Goal: Transaction & Acquisition: Purchase product/service

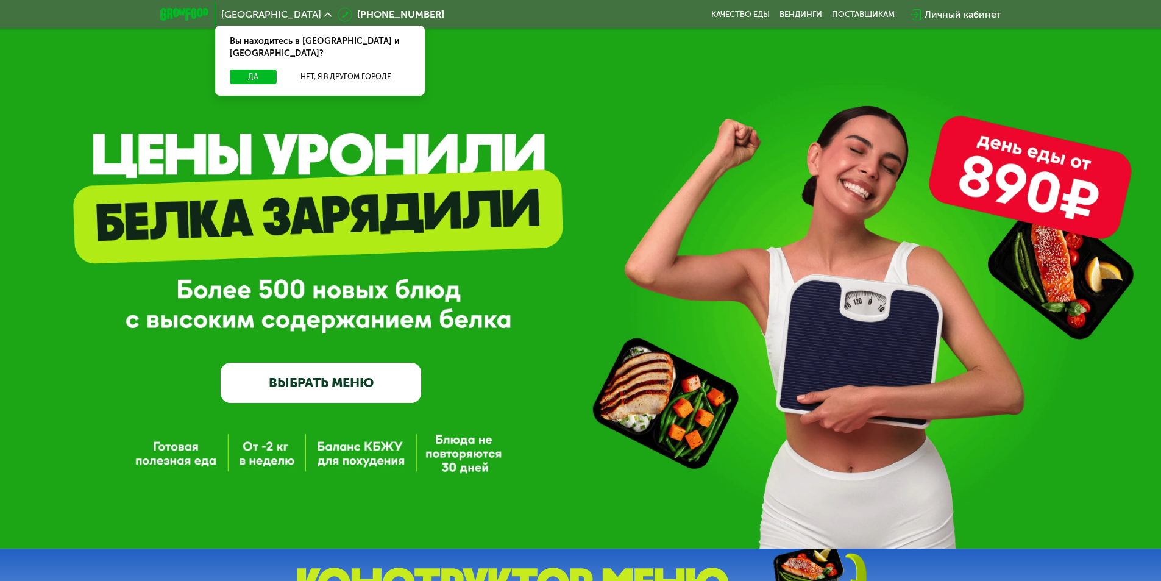
click at [346, 383] on link "ВЫБРАТЬ МЕНЮ" at bounding box center [321, 383] width 200 height 40
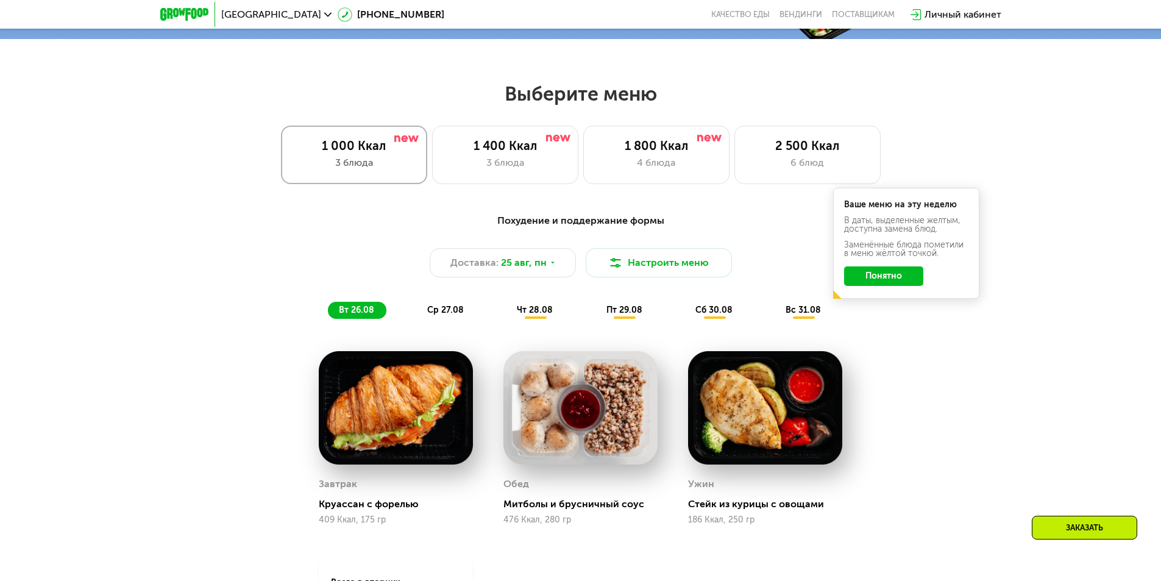
scroll to position [597, 0]
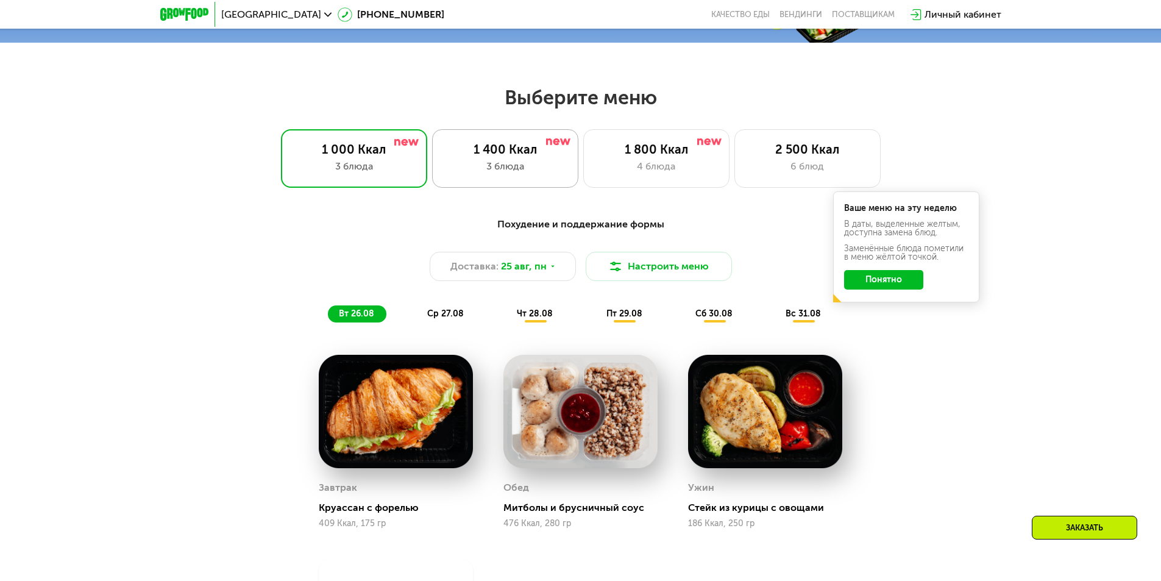
click at [498, 174] on div "3 блюда" at bounding box center [505, 166] width 121 height 15
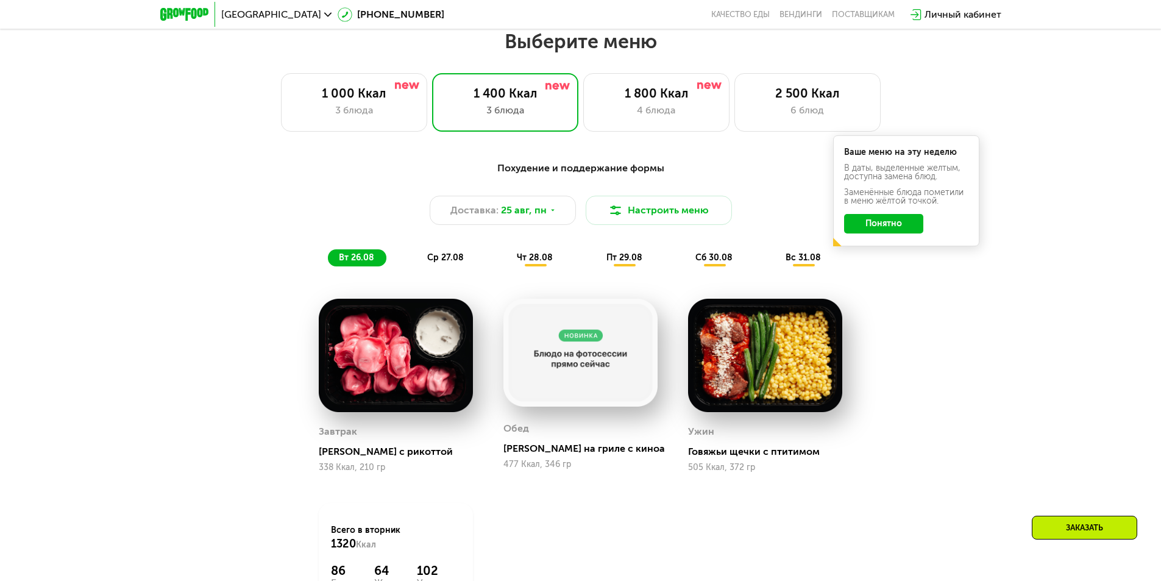
scroll to position [658, 0]
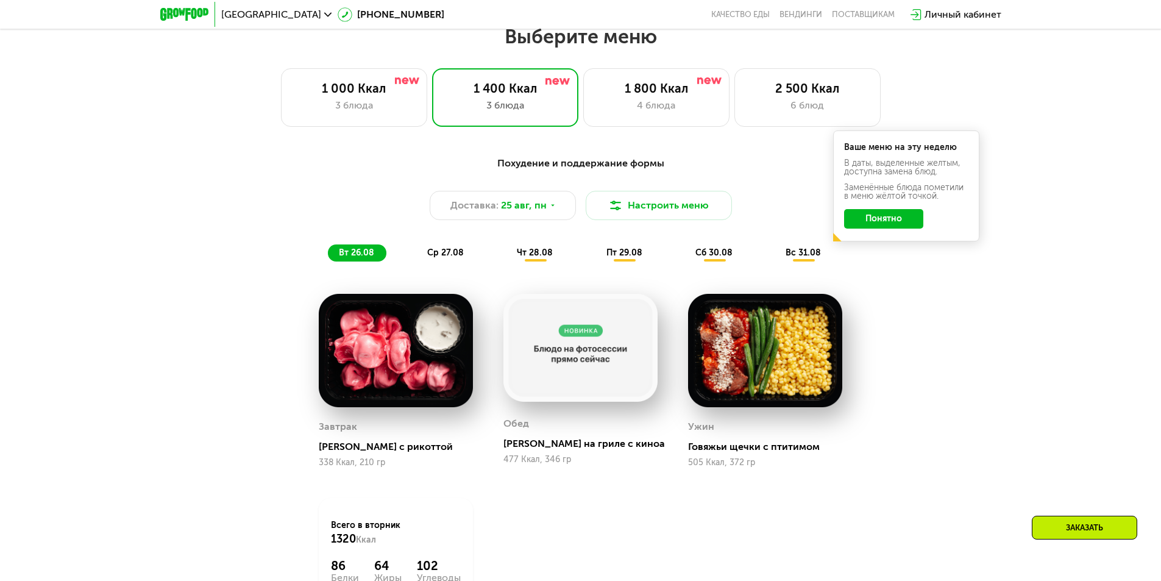
click at [241, 426] on div "Похудение и поддержание формы Доставка: [DATE] Настроить меню вт 26.08 ср 27.08…" at bounding box center [580, 402] width 751 height 506
click at [127, 258] on div "Похудение и поддержание формы Доставка: [DATE] Настроить меню вт 26.08 ср 27.08…" at bounding box center [580, 412] width 1161 height 547
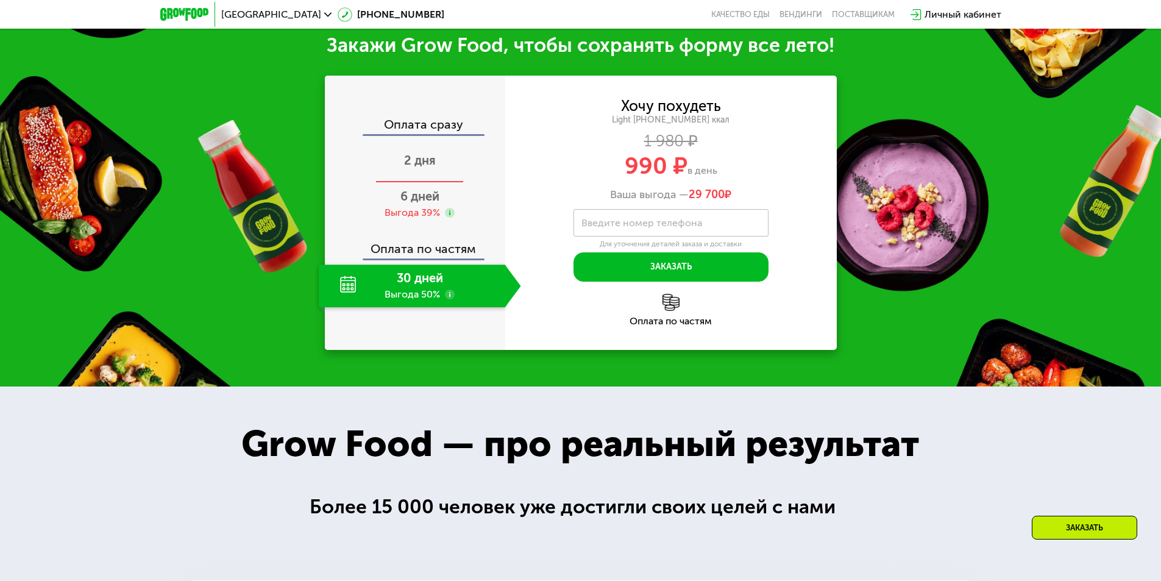
scroll to position [1328, 0]
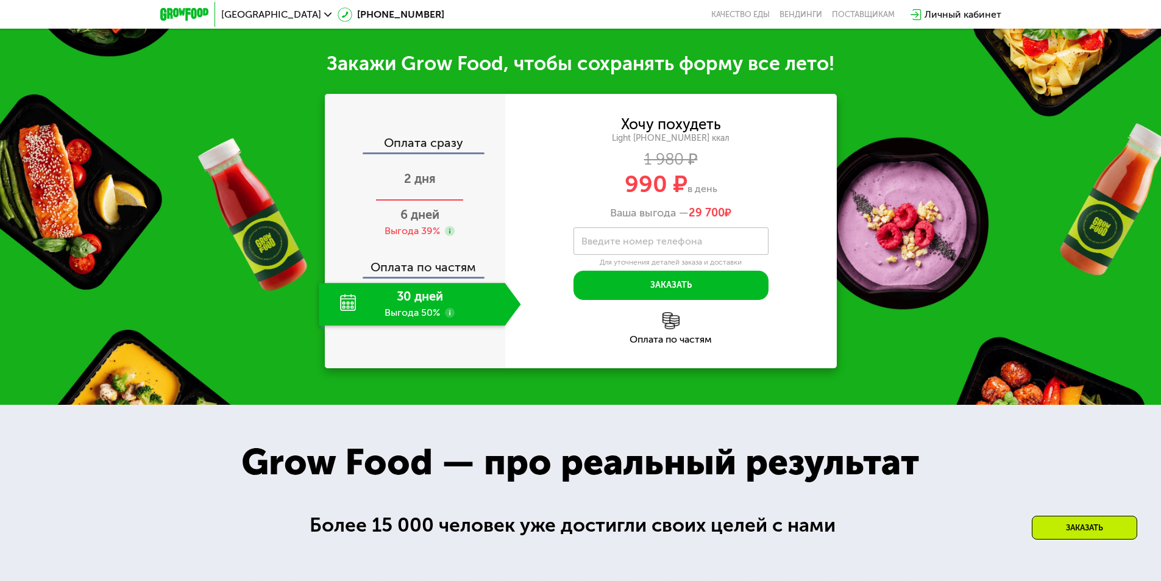
click at [416, 186] on span "2 дня" at bounding box center [420, 178] width 32 height 15
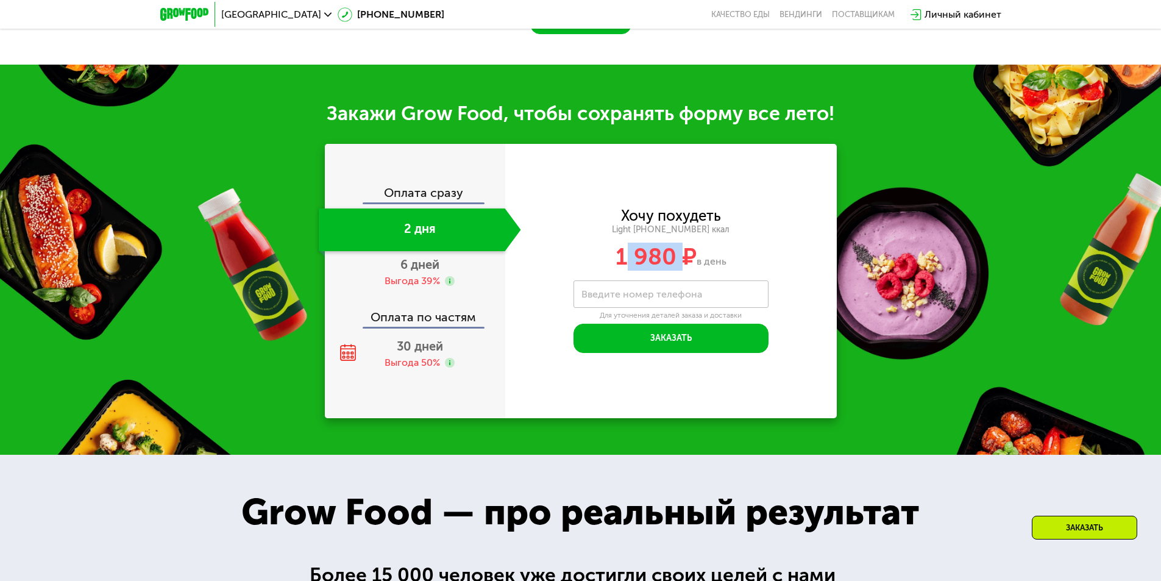
drag, startPoint x: 622, startPoint y: 252, endPoint x: 740, endPoint y: 263, distance: 118.1
click at [719, 263] on div "1 980 ₽ в день" at bounding box center [670, 256] width 331 height 23
click at [762, 263] on div "1 980 ₽ в день" at bounding box center [670, 256] width 331 height 23
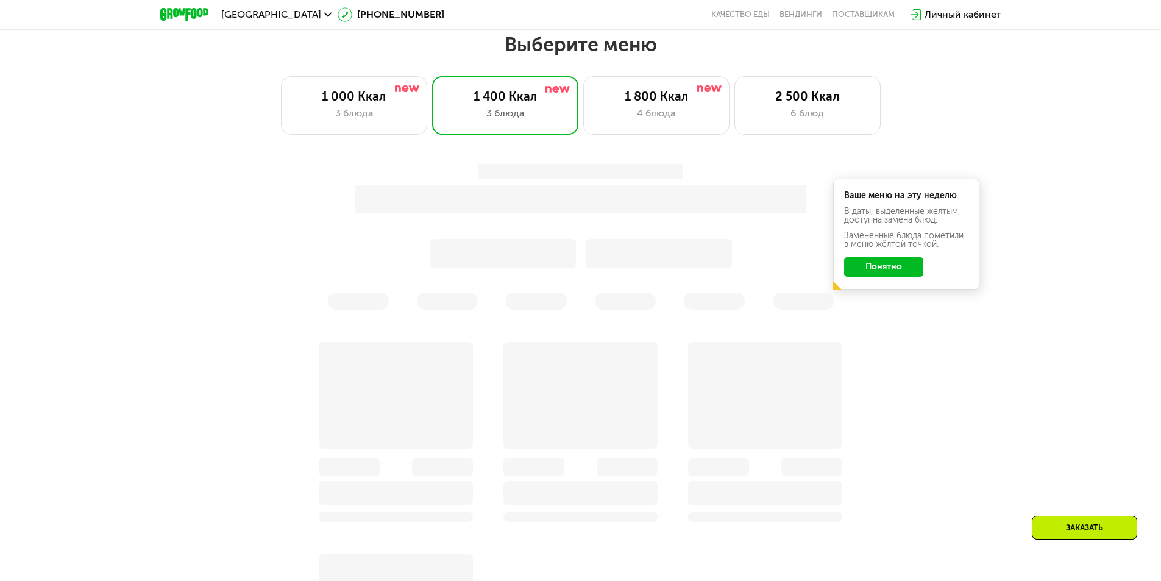
scroll to position [597, 0]
